Goal: Navigation & Orientation: Find specific page/section

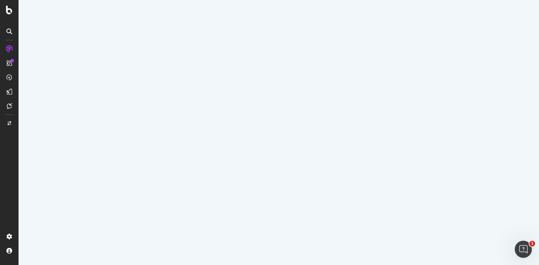
select select "100"
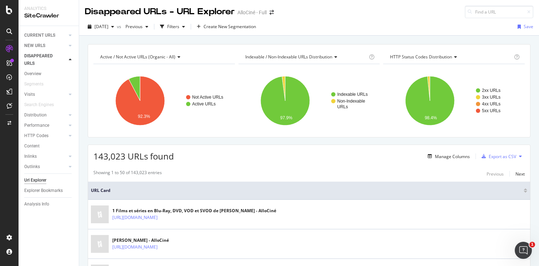
scroll to position [487, 0]
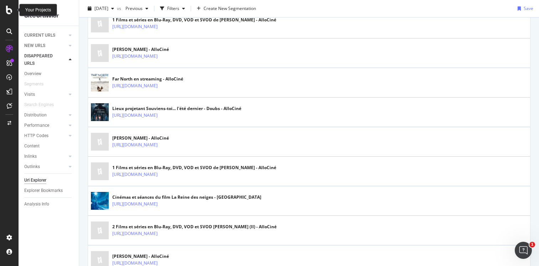
click at [11, 10] on icon at bounding box center [9, 10] width 6 height 9
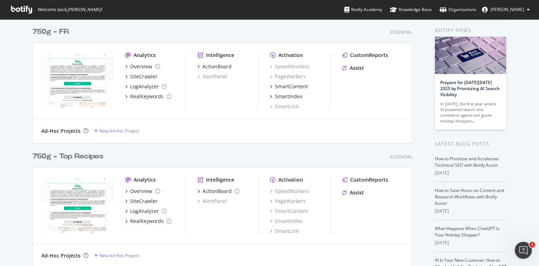
scroll to position [26, 0]
